Goal: Check status: Check status

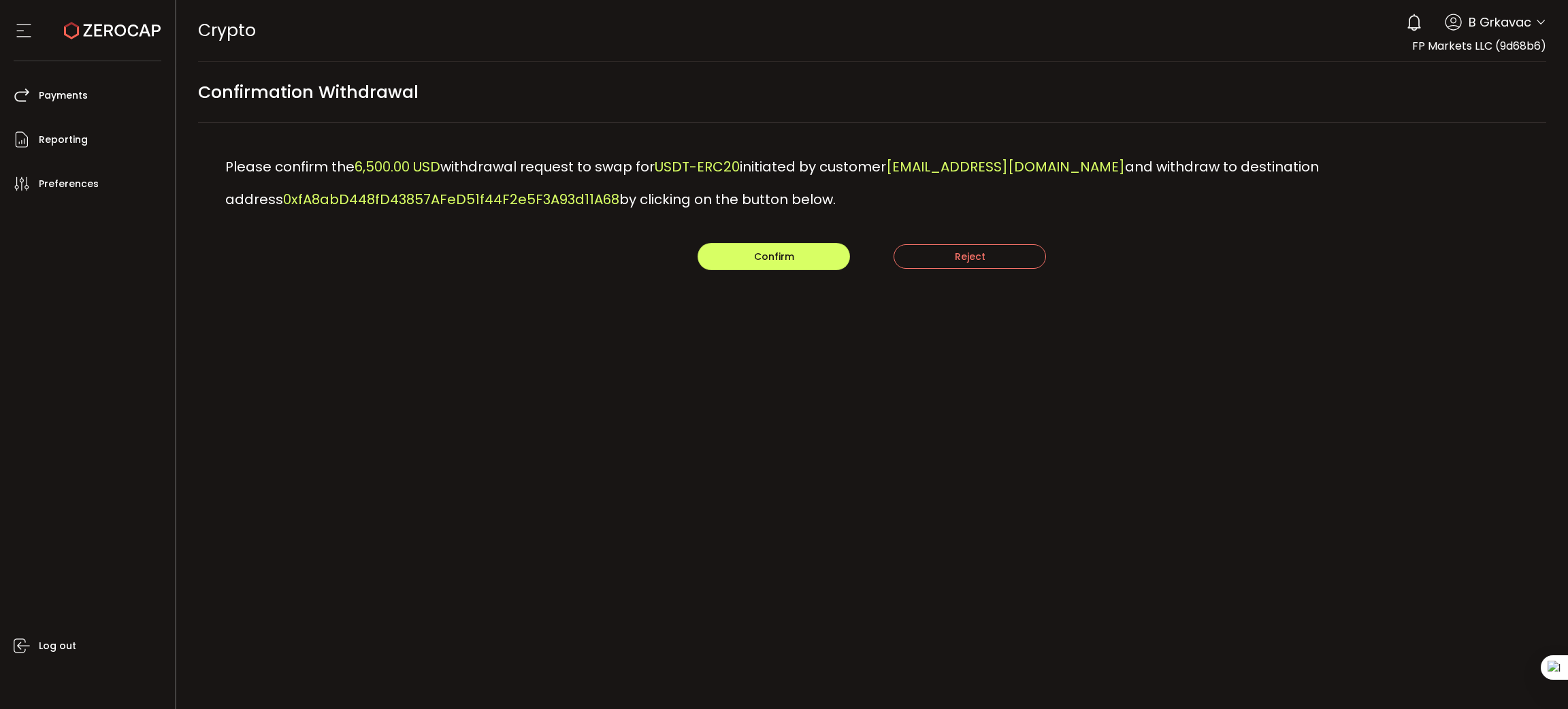
click at [953, 168] on span "[EMAIL_ADDRESS][DOMAIN_NAME]" at bounding box center [1005, 166] width 239 height 19
click at [438, 203] on span "0xfA8abD448fD43857AFeD51f44F2e5F3A93d11A68" at bounding box center [451, 199] width 336 height 19
copy span "0xfA8abD448fD43857AFeD51f44F2e5F3A93d11A68"
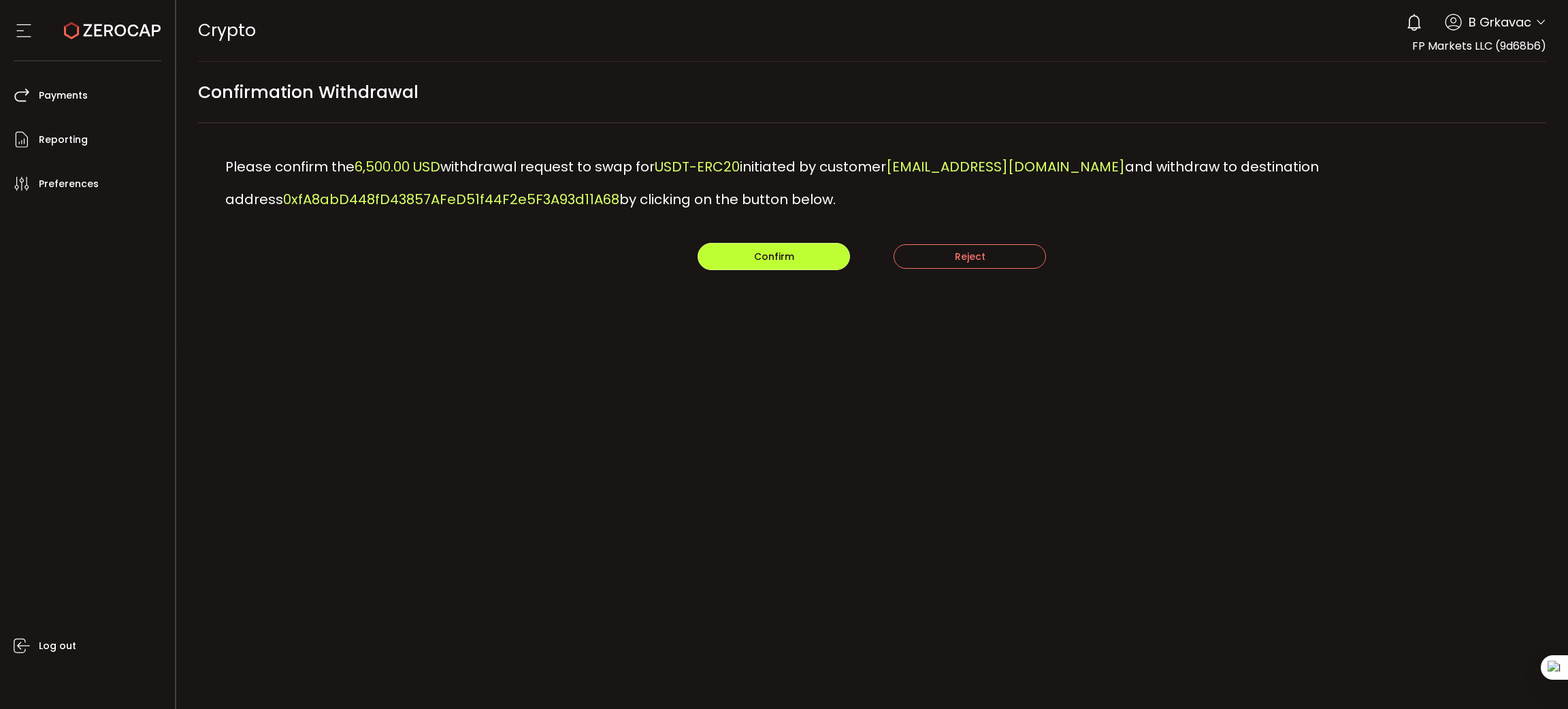
click at [732, 254] on button "Confirm" at bounding box center [773, 256] width 152 height 27
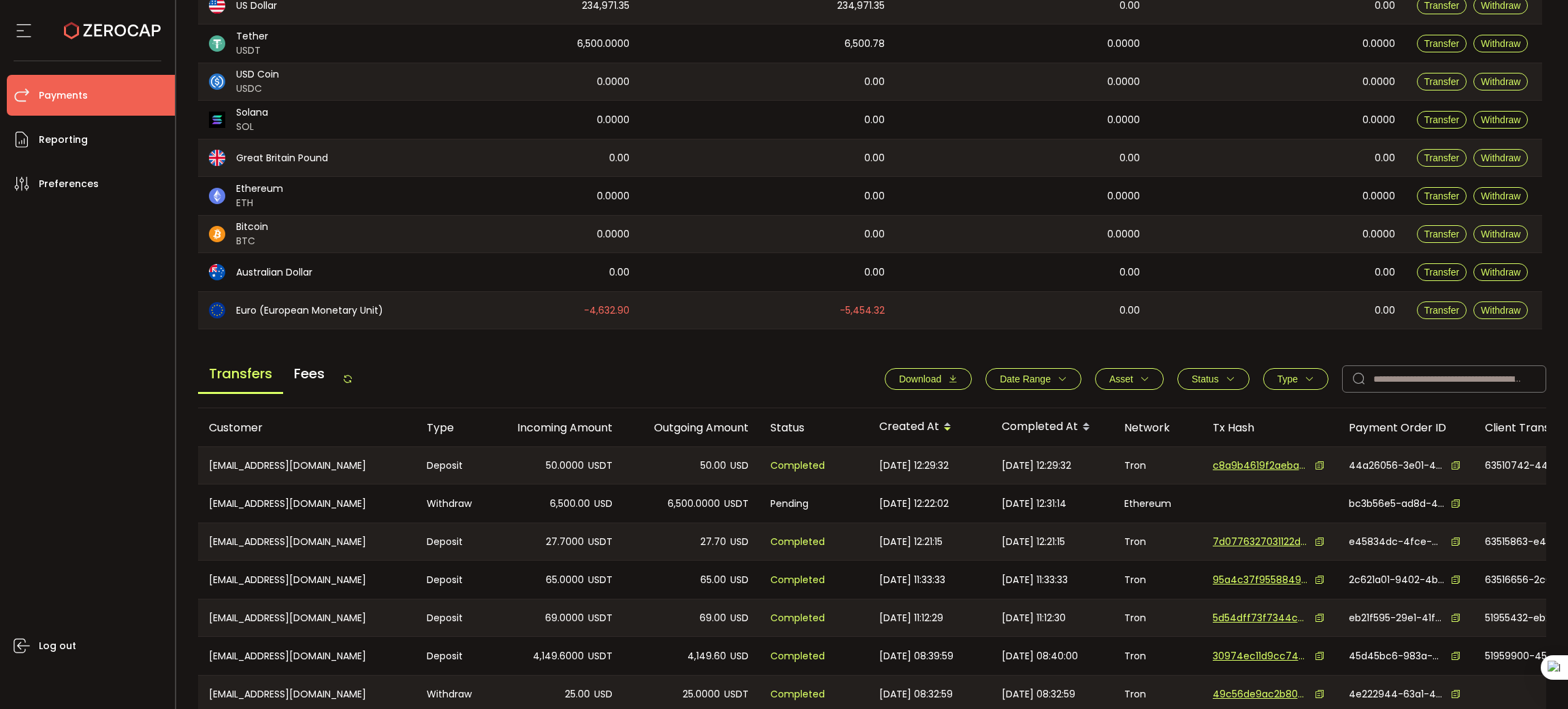
scroll to position [393, 0]
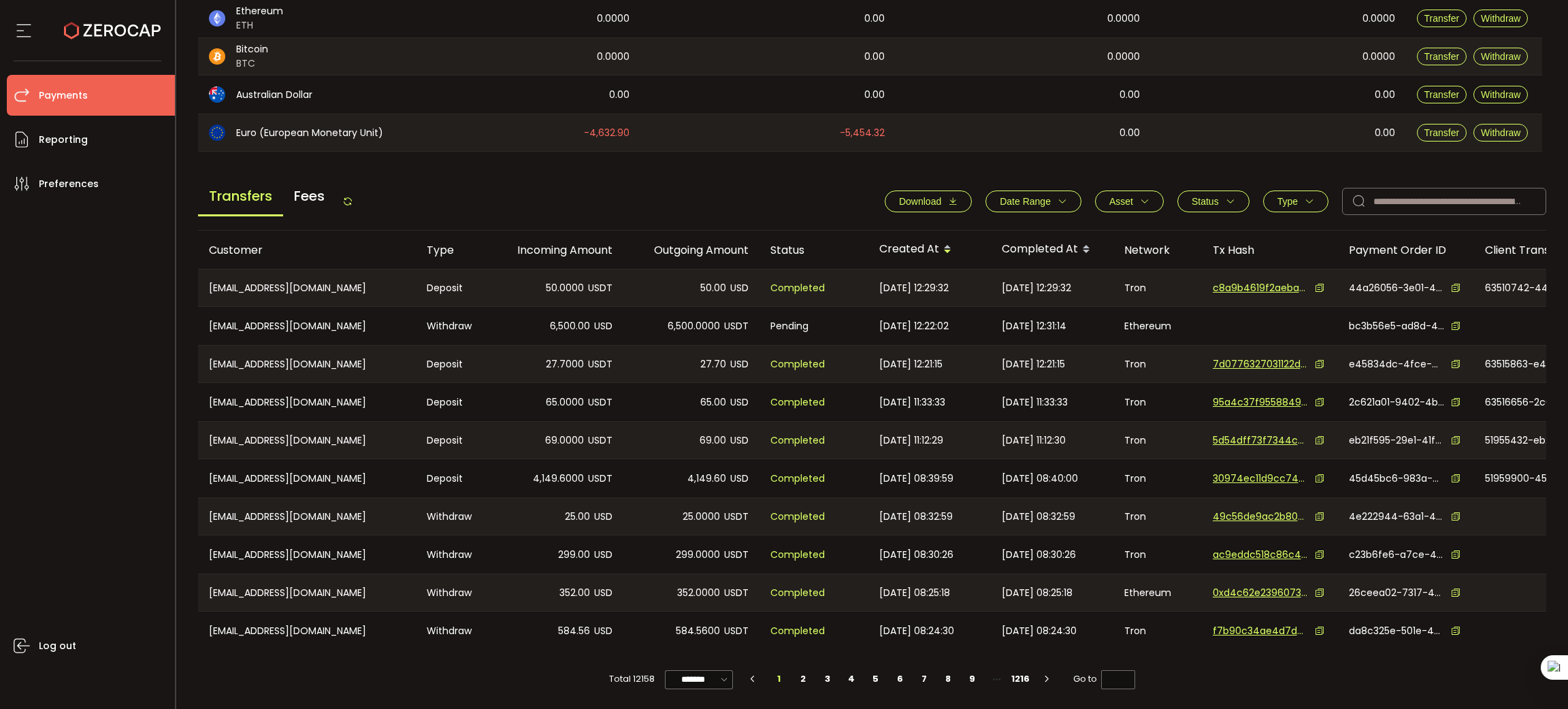
click at [598, 318] on span "USD" at bounding box center [603, 326] width 18 height 16
click at [1213, 196] on span "Status" at bounding box center [1205, 201] width 27 height 11
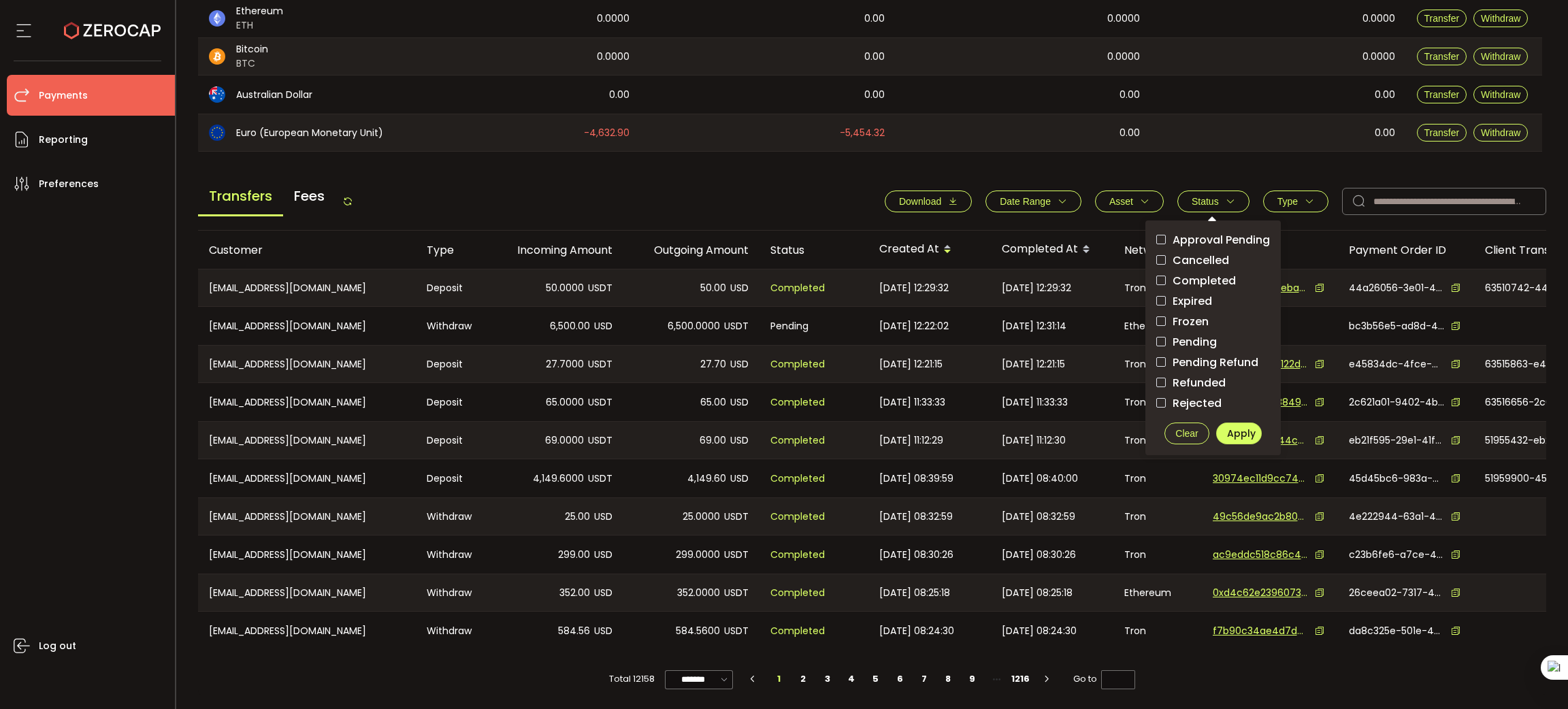
click at [1208, 336] on span "Pending" at bounding box center [1191, 342] width 51 height 13
click at [1249, 427] on span "Apply" at bounding box center [1241, 433] width 29 height 14
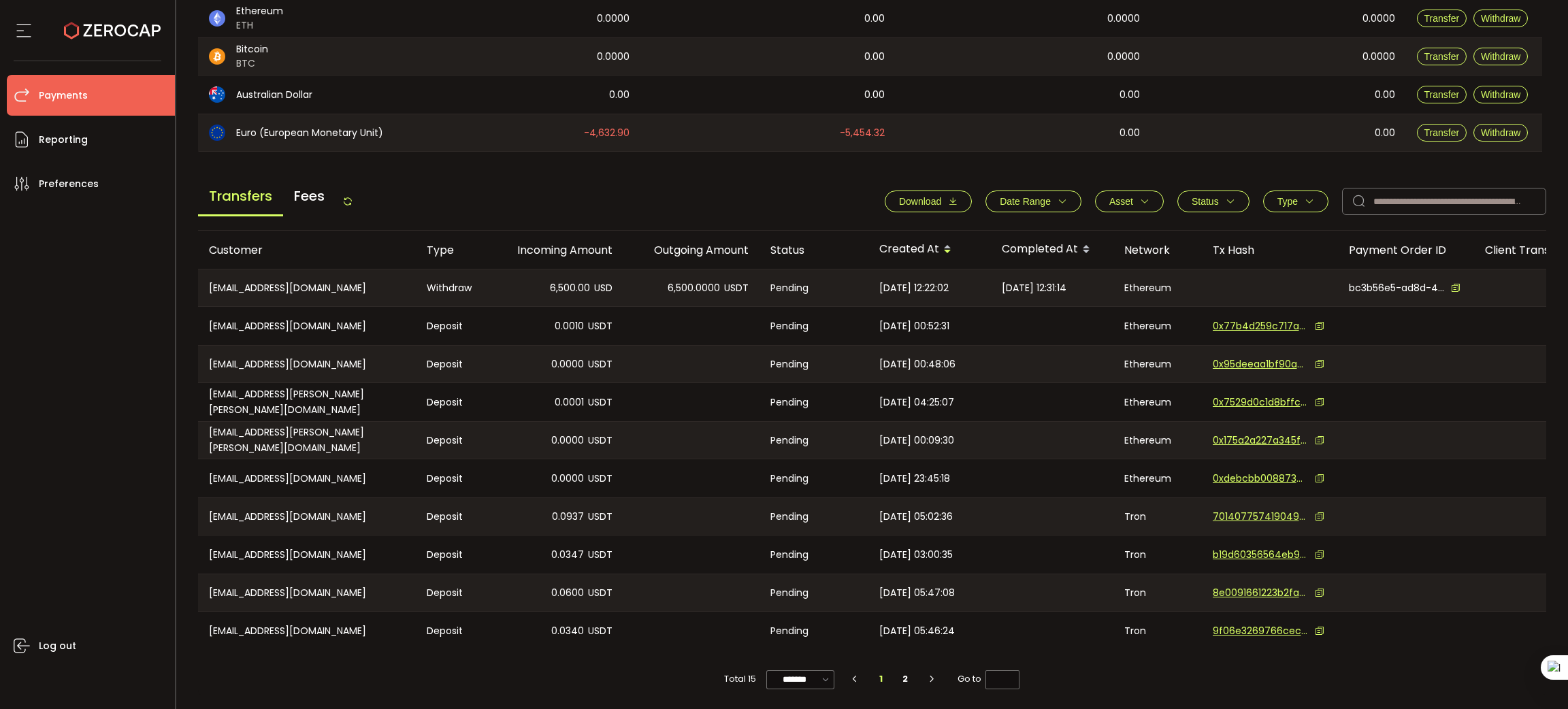
click at [1039, 199] on span "Date Range" at bounding box center [1025, 201] width 51 height 11
click at [1155, 198] on button "Asset" at bounding box center [1130, 202] width 69 height 21
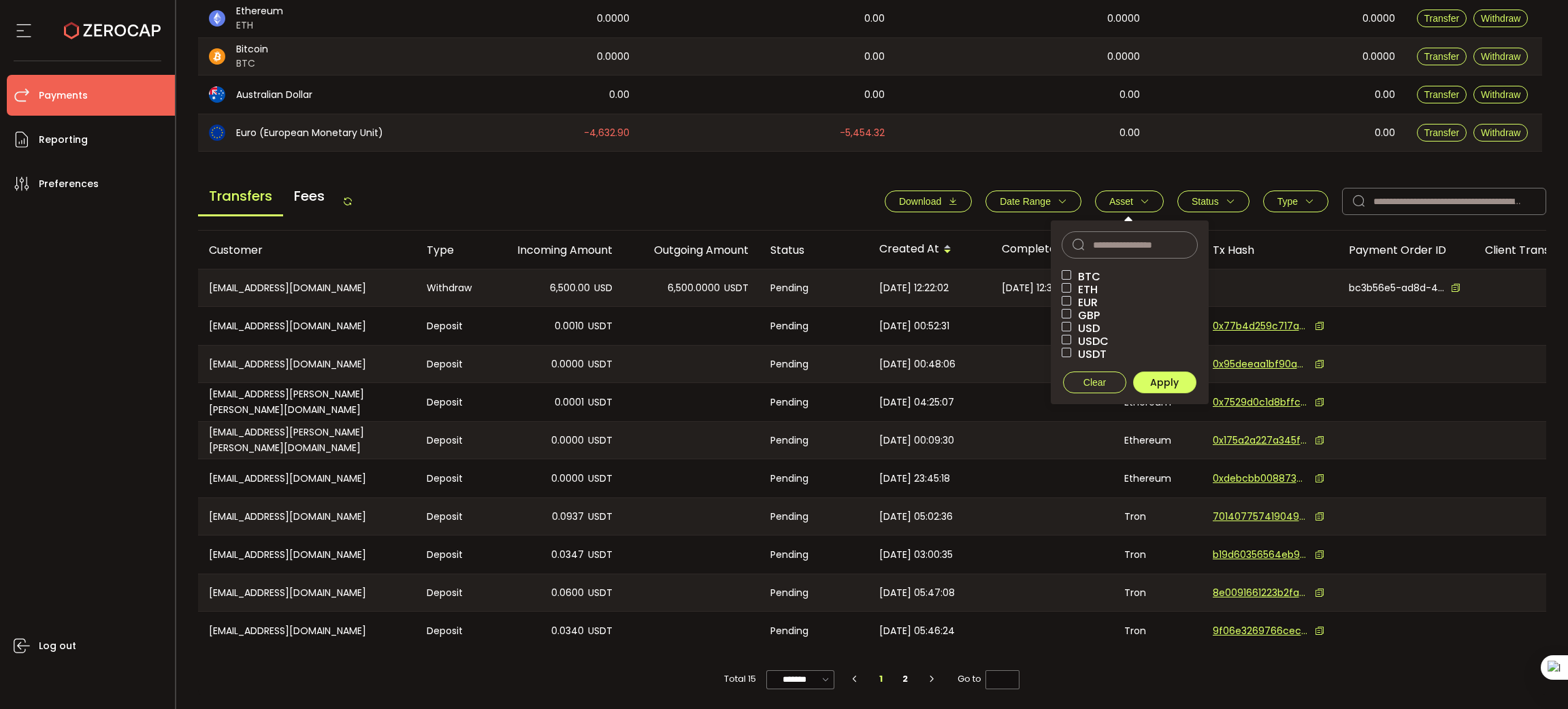
click at [1296, 196] on span "Type" at bounding box center [1296, 201] width 37 height 11
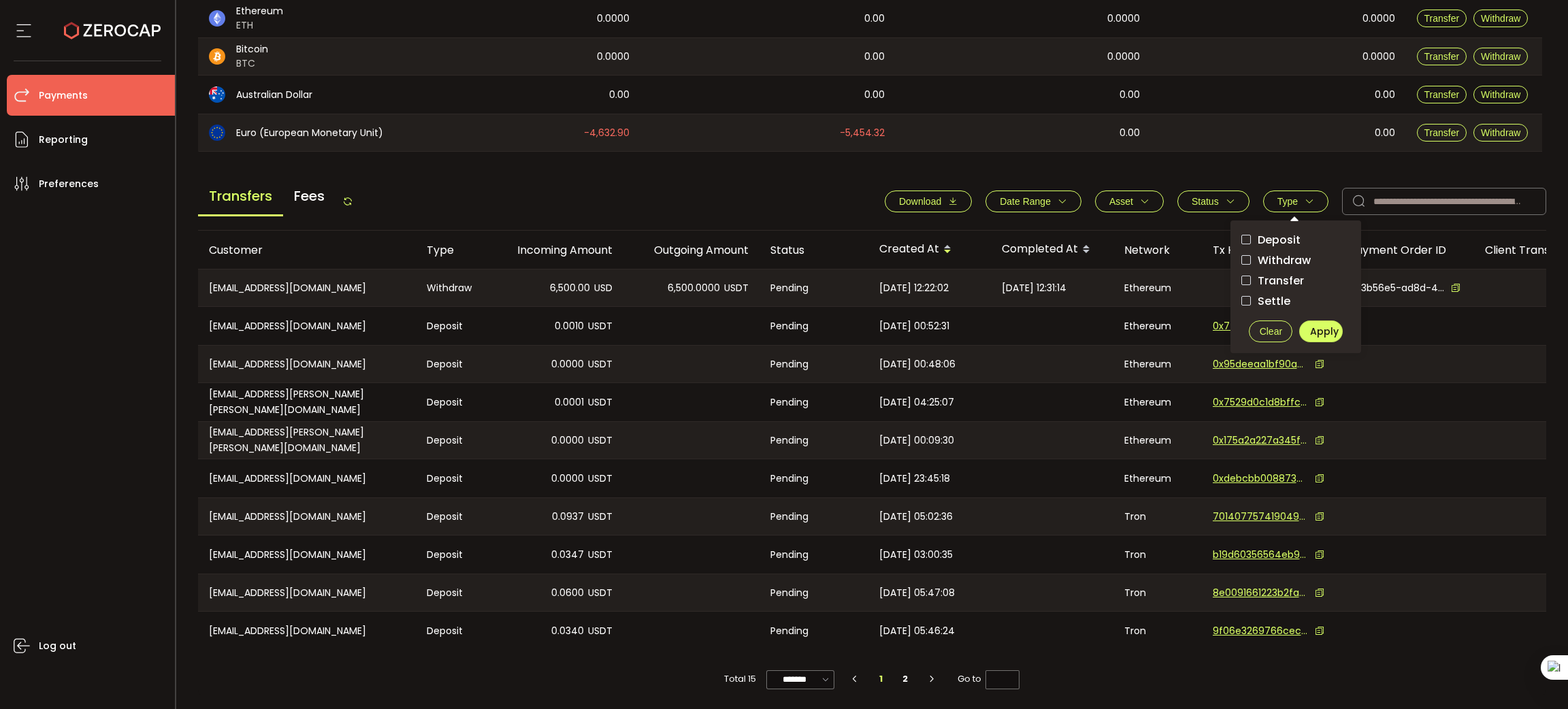
click at [1301, 252] on label "Withdraw" at bounding box center [1296, 260] width 109 height 17
click at [1319, 325] on span "Apply" at bounding box center [1324, 331] width 29 height 14
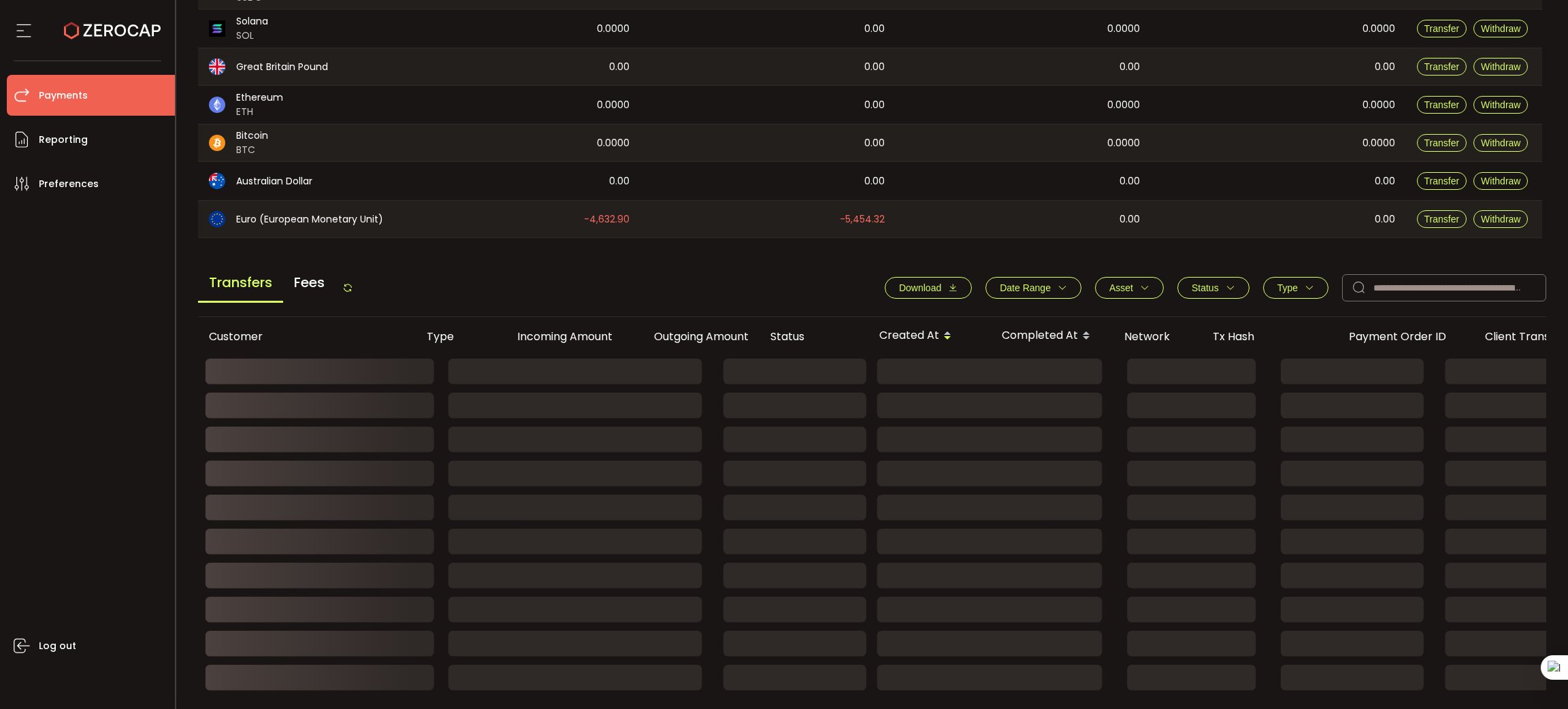
scroll to position [157, 0]
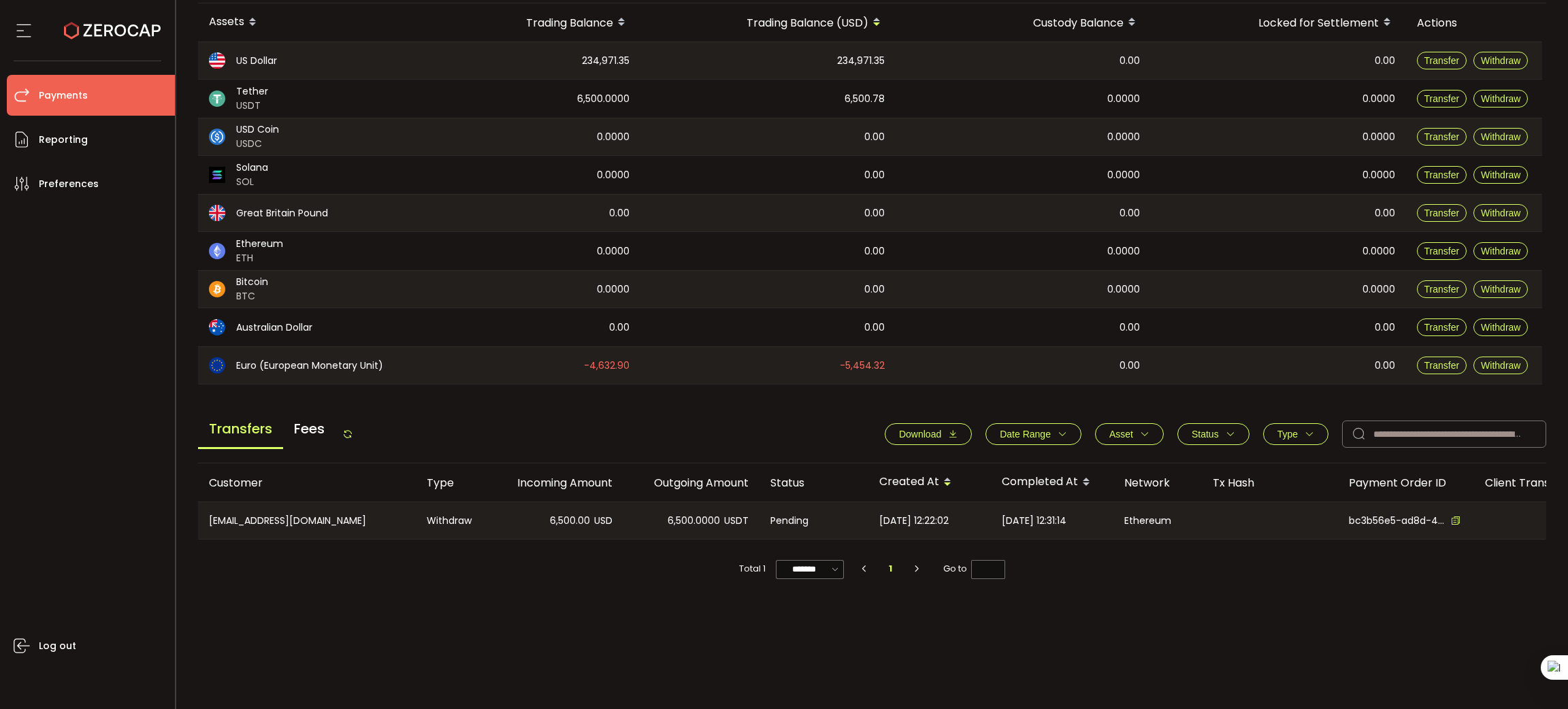
click at [297, 517] on div "[EMAIL_ADDRESS][DOMAIN_NAME]" at bounding box center [307, 521] width 218 height 37
